Goal: Obtain resource: Obtain resource

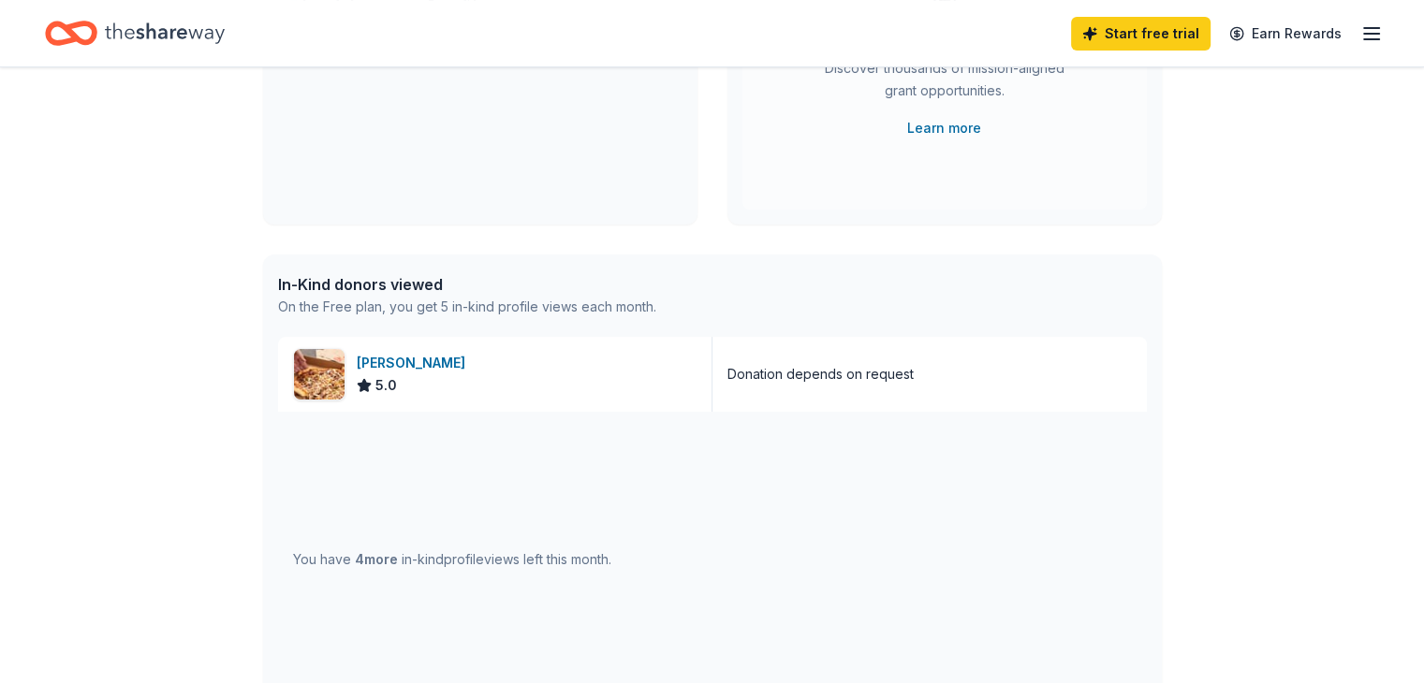
scroll to position [324, 0]
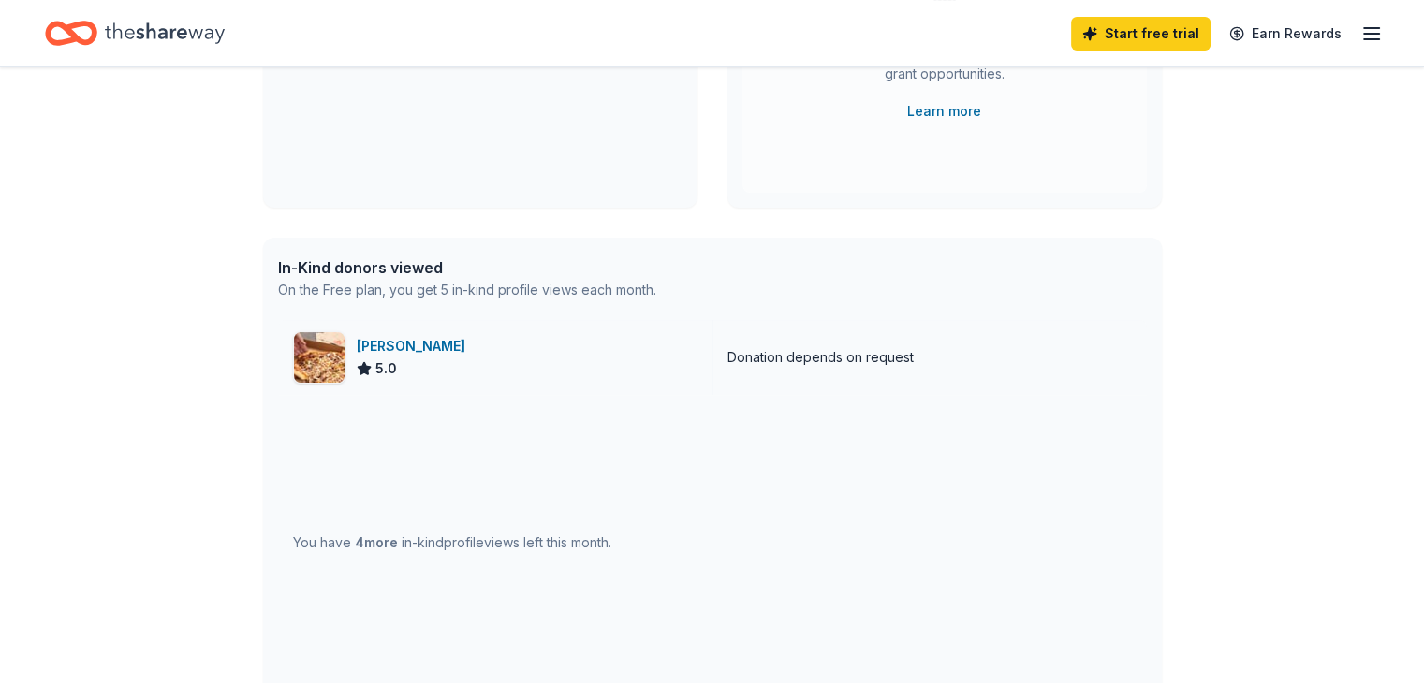
click at [323, 357] on img at bounding box center [319, 357] width 51 height 51
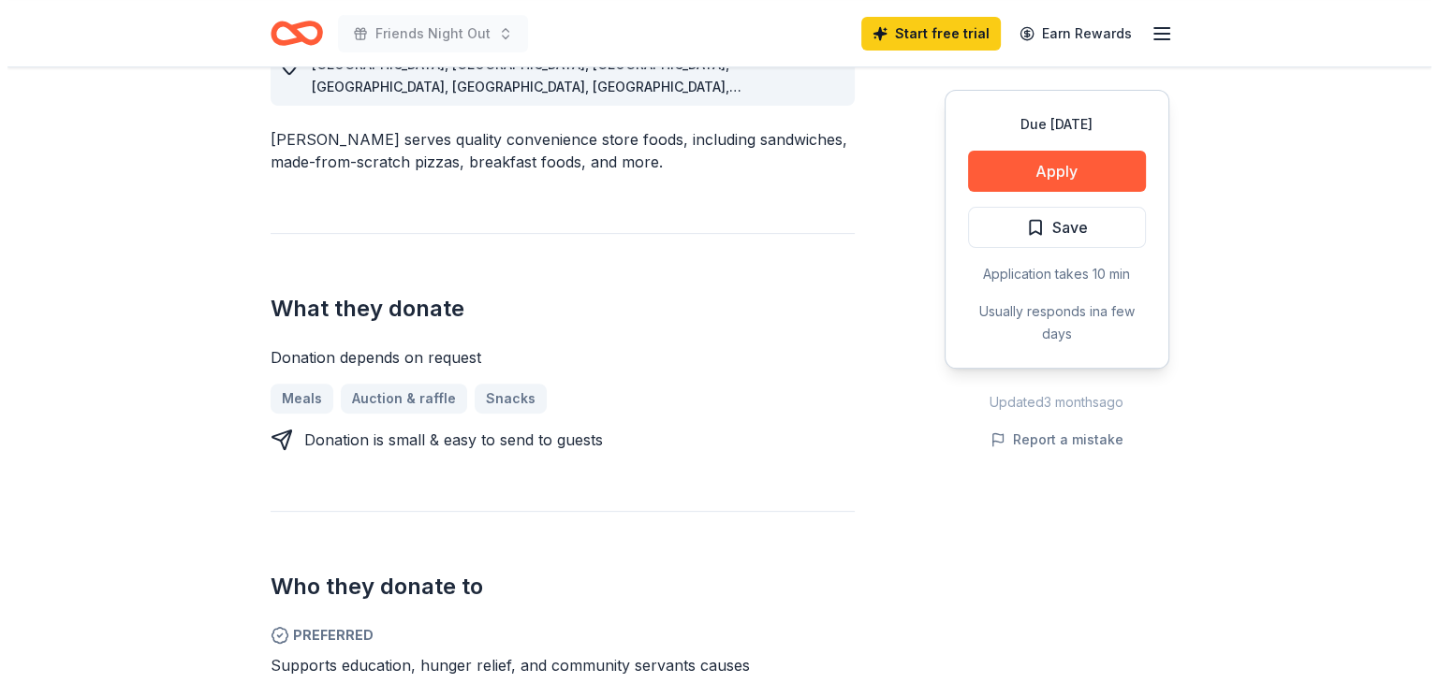
scroll to position [586, 0]
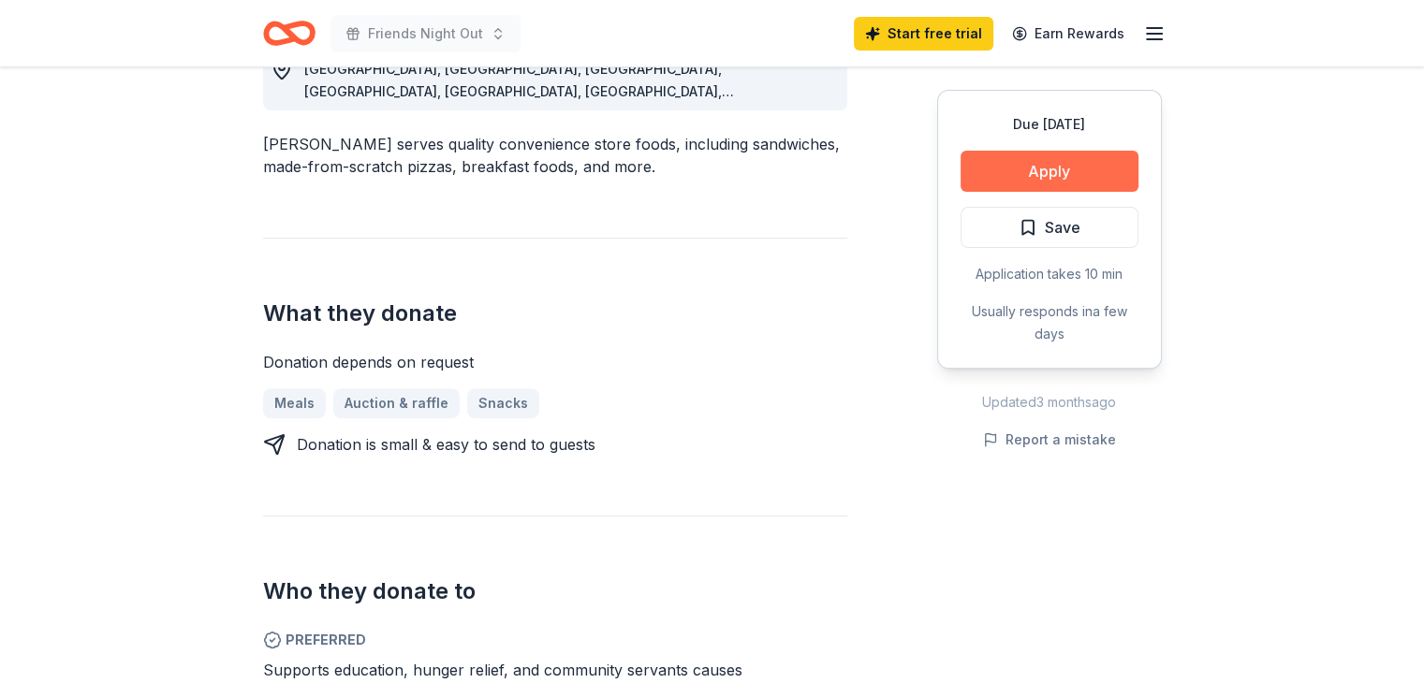
click at [1029, 165] on button "Apply" at bounding box center [1050, 171] width 178 height 41
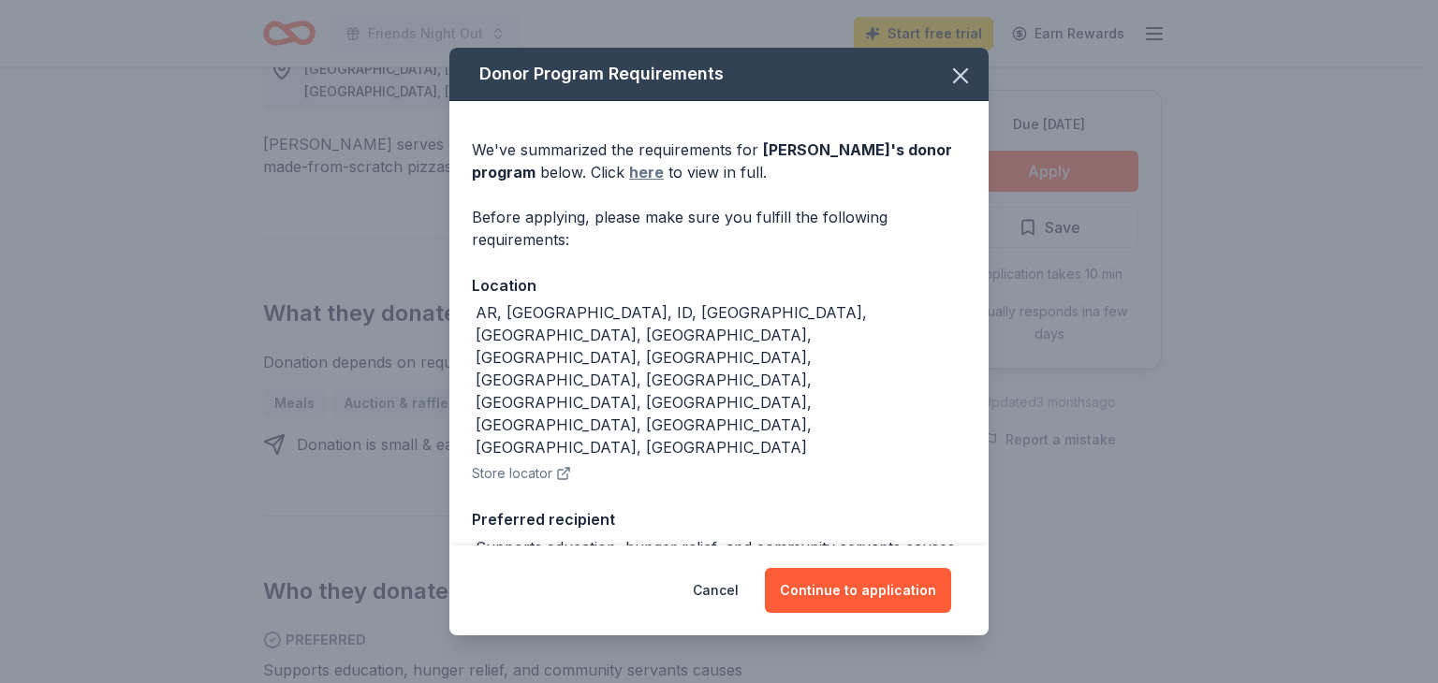
click at [629, 170] on link "here" at bounding box center [646, 172] width 35 height 22
